Goal: Check status: Check status

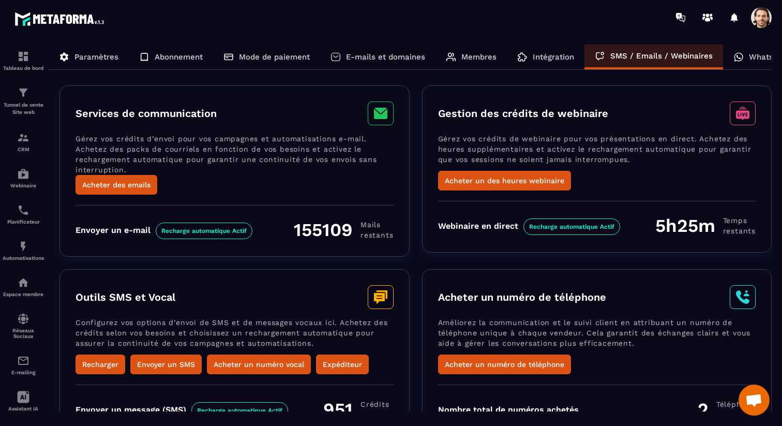
click at [0, 74] on div at bounding box center [23, 230] width 47 height 391
click at [11, 64] on div "Tableau de bord" at bounding box center [23, 60] width 41 height 21
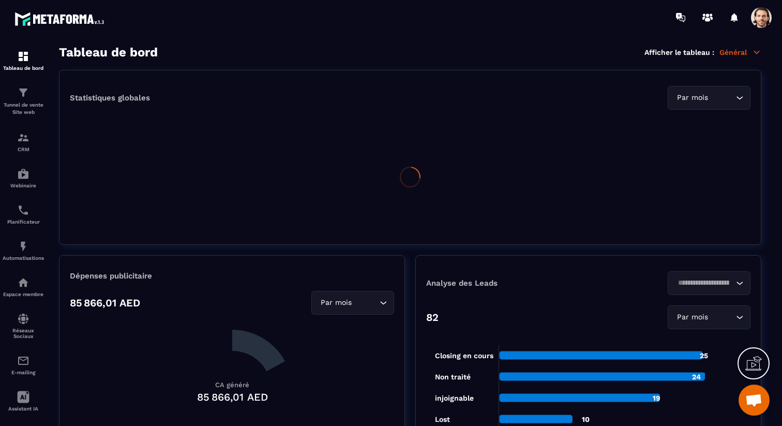
click at [737, 51] on p "Général" at bounding box center [741, 52] width 42 height 9
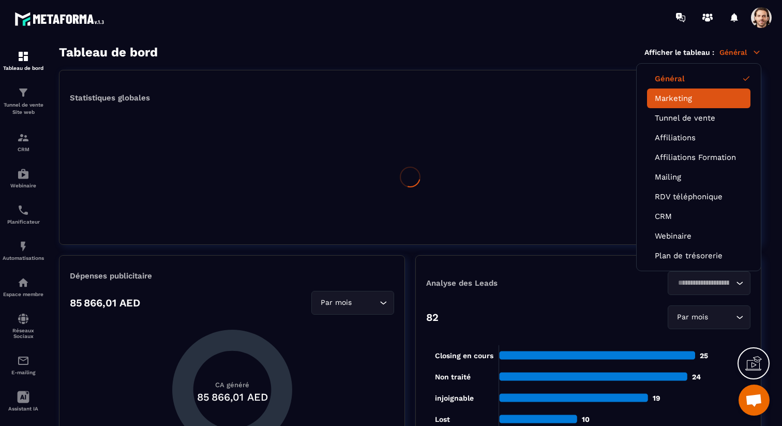
click at [700, 100] on link "Marketing" at bounding box center [699, 98] width 88 height 9
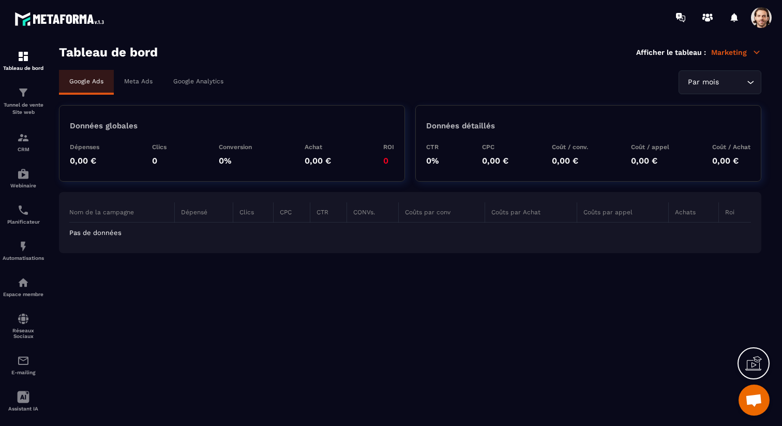
click at [713, 80] on div "Par mois" at bounding box center [714, 82] width 61 height 11
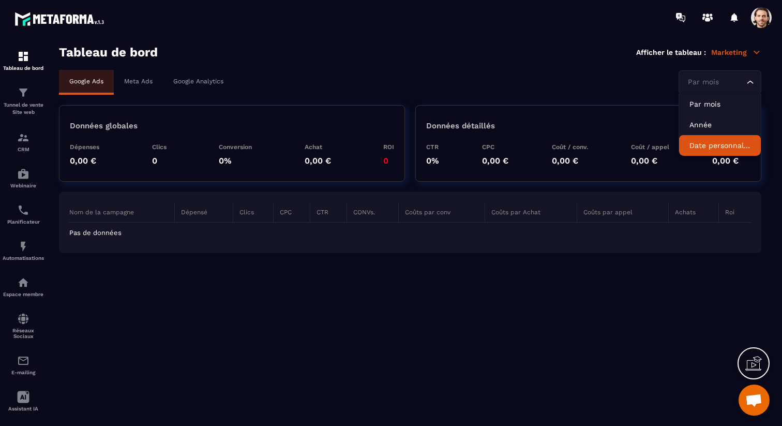
click at [716, 146] on p "Date personnalisée" at bounding box center [720, 145] width 61 height 10
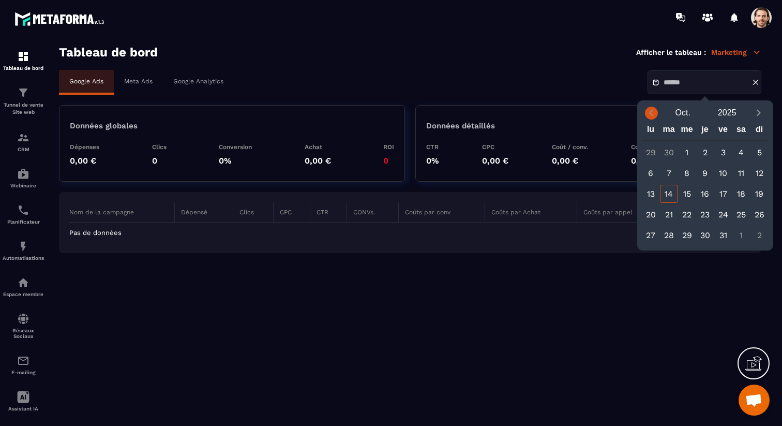
click at [653, 115] on icon "Previous month" at bounding box center [651, 113] width 10 height 10
click at [705, 173] on div "11" at bounding box center [705, 173] width 18 height 18
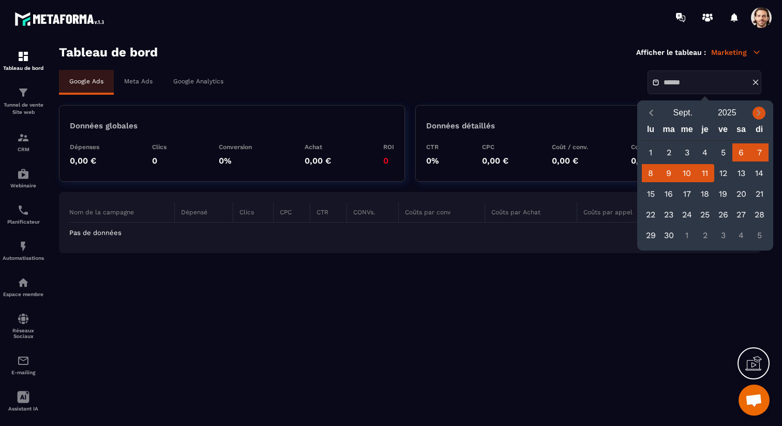
click at [753, 111] on span "Next month" at bounding box center [759, 113] width 13 height 13
click at [706, 174] on div "9" at bounding box center [705, 173] width 18 height 18
type input "**********"
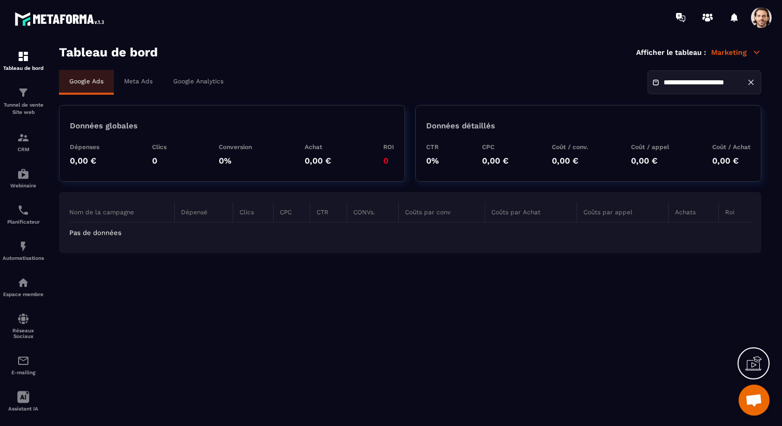
click at [141, 85] on div "Meta Ads" at bounding box center [138, 81] width 49 height 23
